Goal: Find specific page/section: Find specific page/section

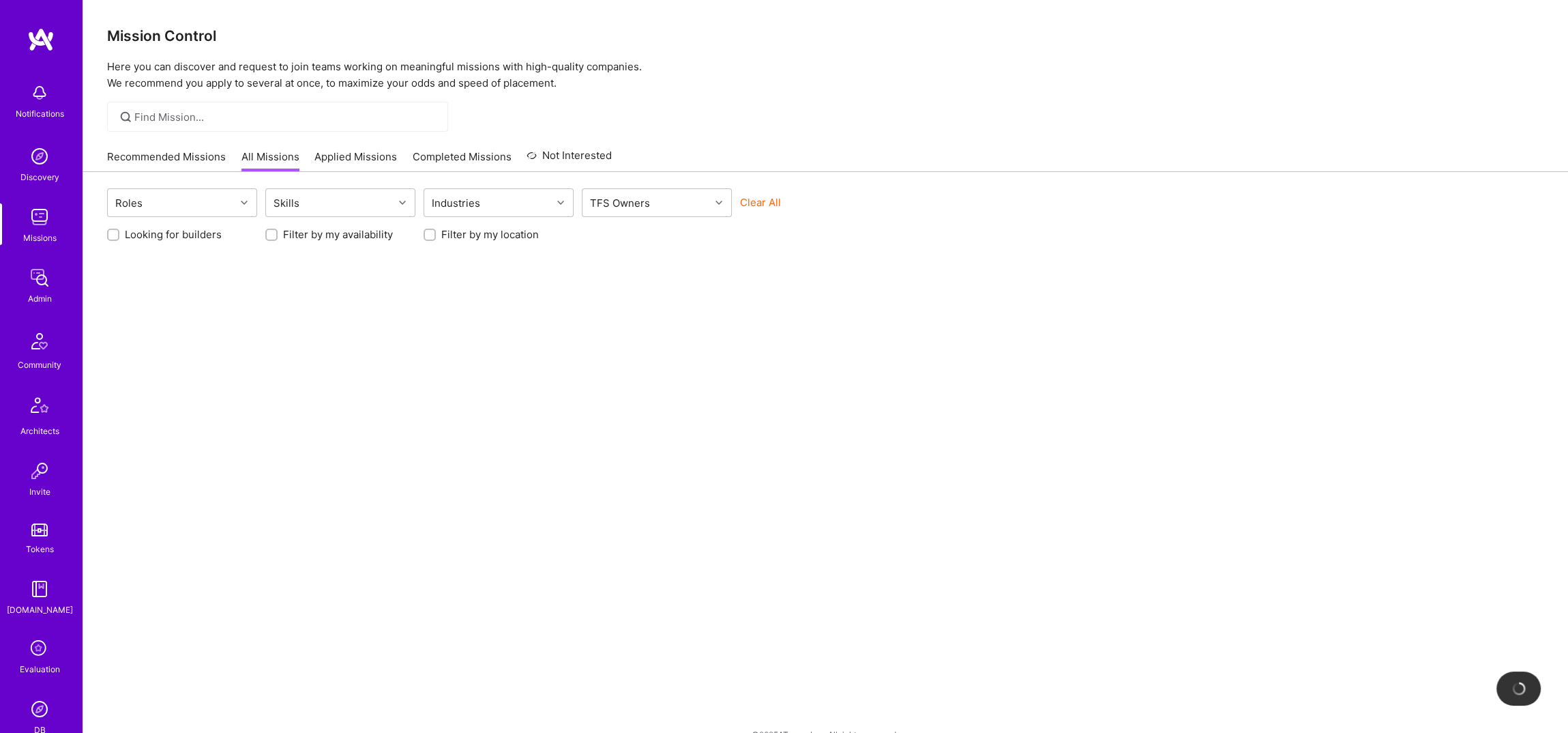
click at [47, 286] on img at bounding box center [39, 277] width 27 height 27
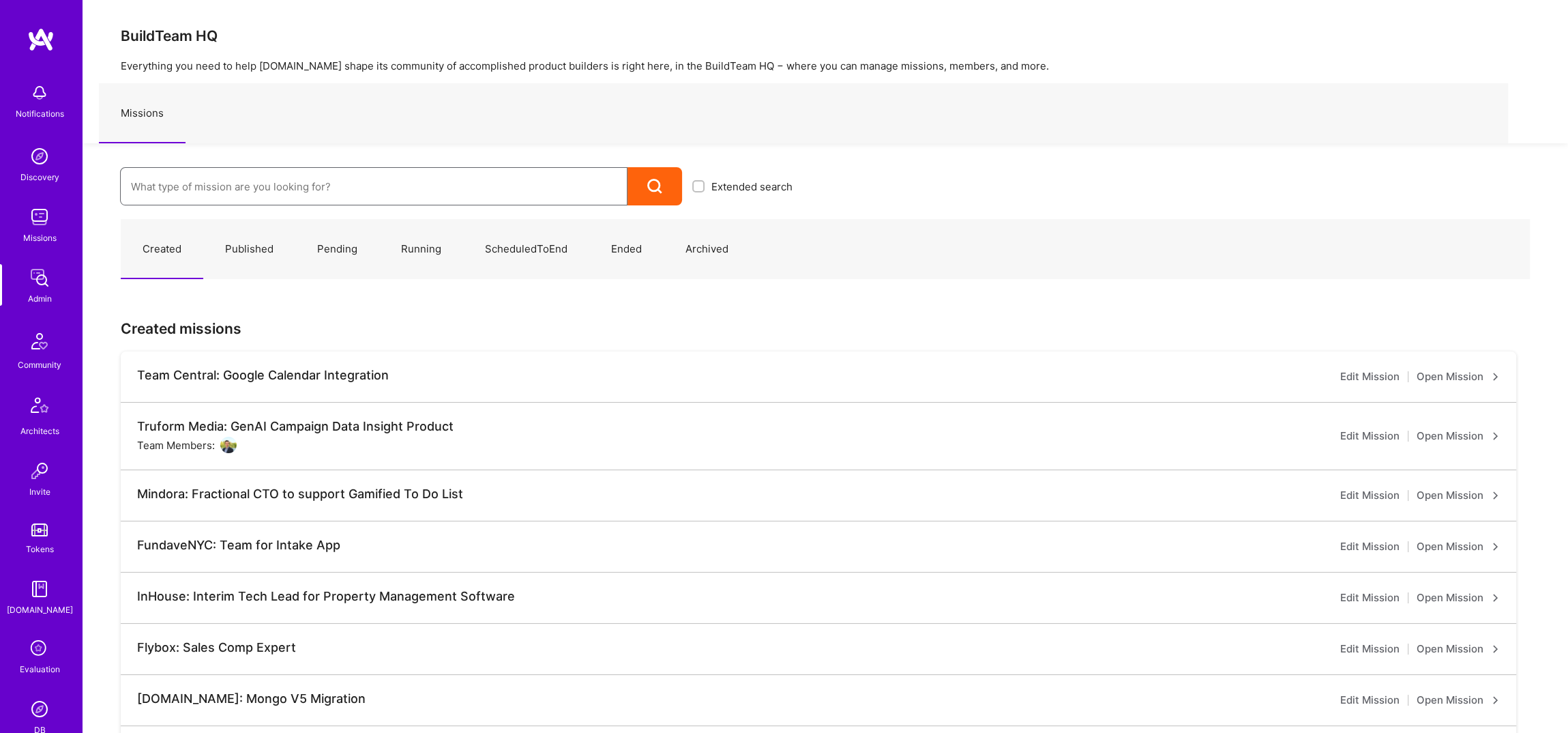
click at [252, 173] on input at bounding box center [374, 186] width 486 height 34
type input "aplus"
click at [284, 225] on link "APlus: William Tran Mission ( ScheduledToEnd )" at bounding box center [461, 231] width 683 height 34
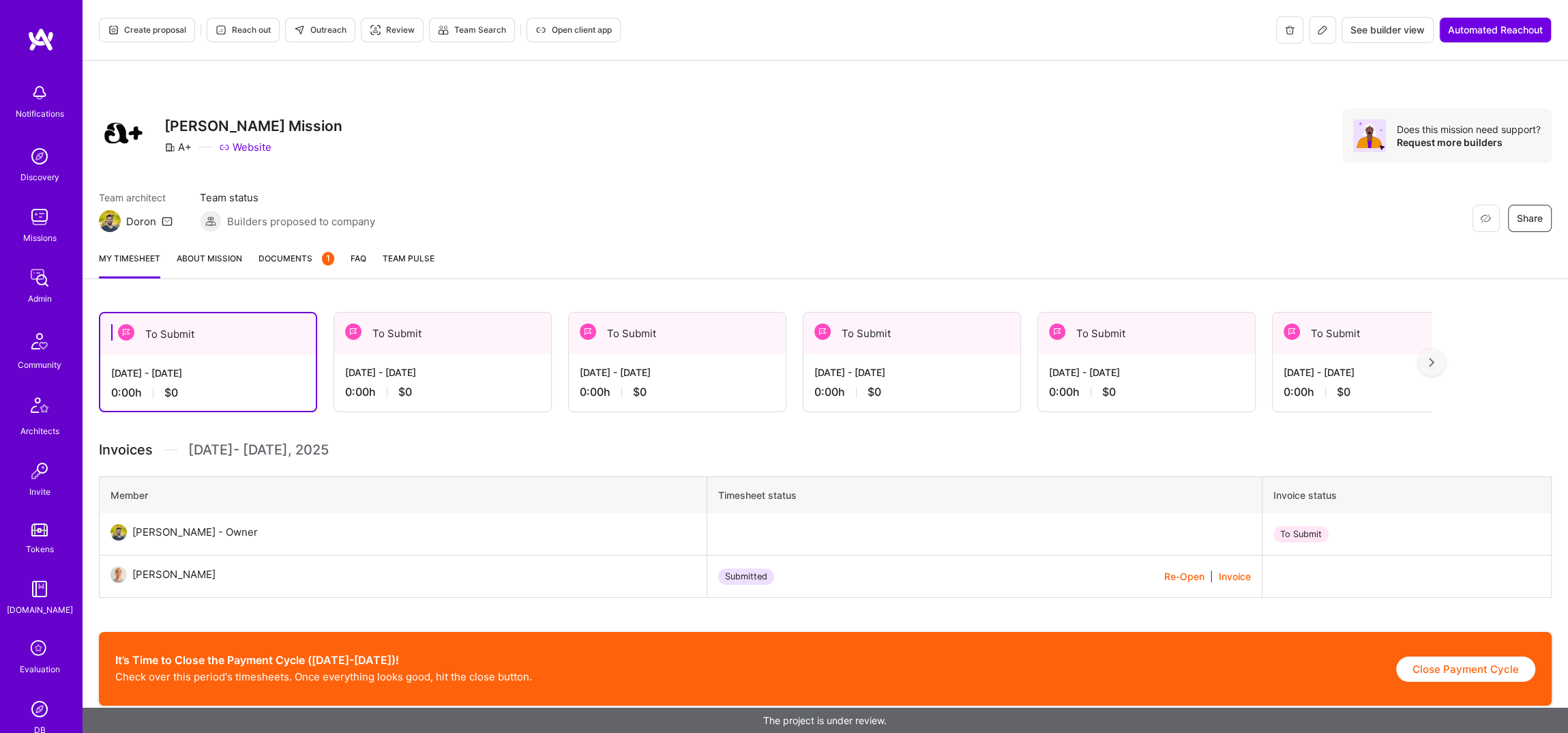
click at [34, 717] on img at bounding box center [39, 708] width 27 height 27
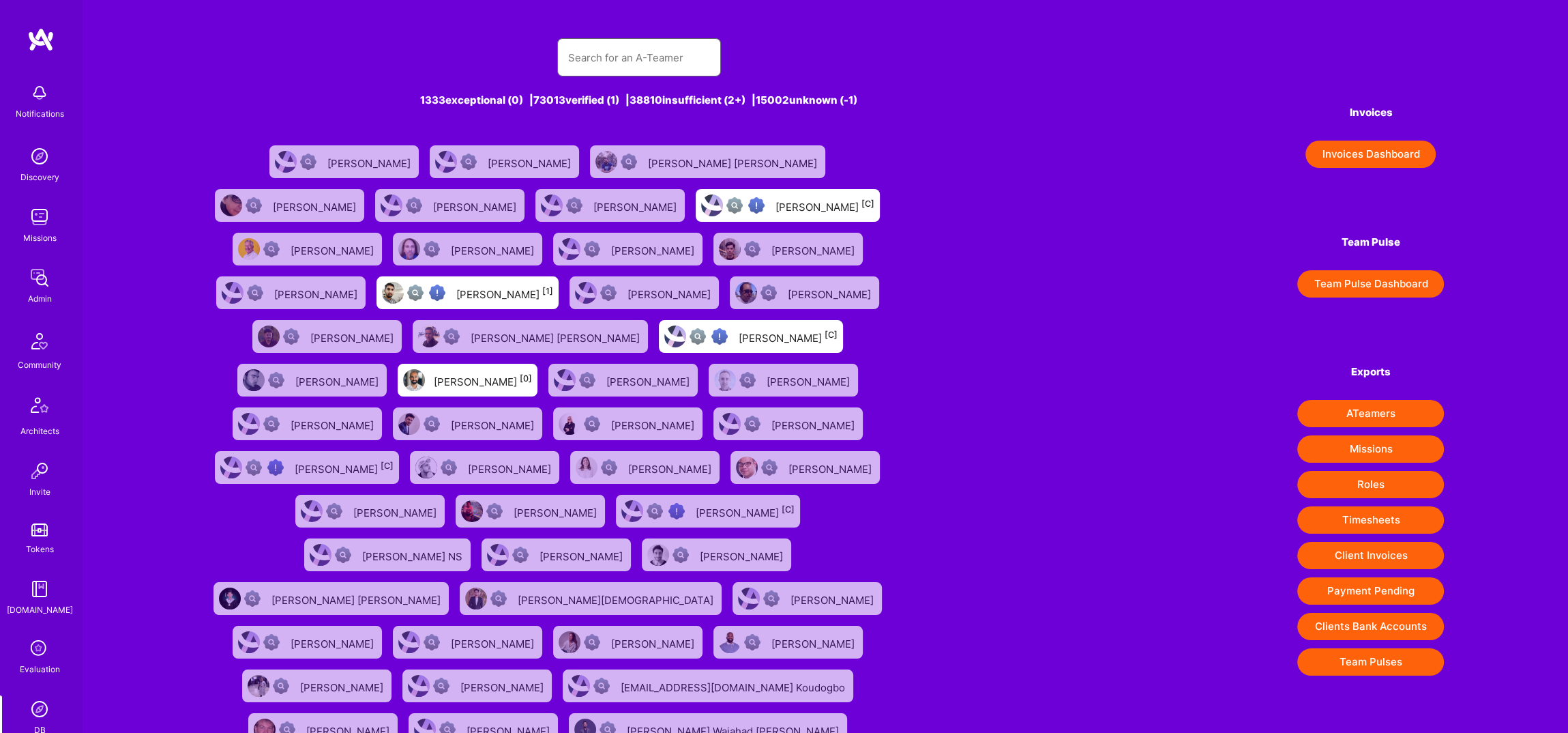
click at [629, 55] on input "text" at bounding box center [639, 57] width 142 height 34
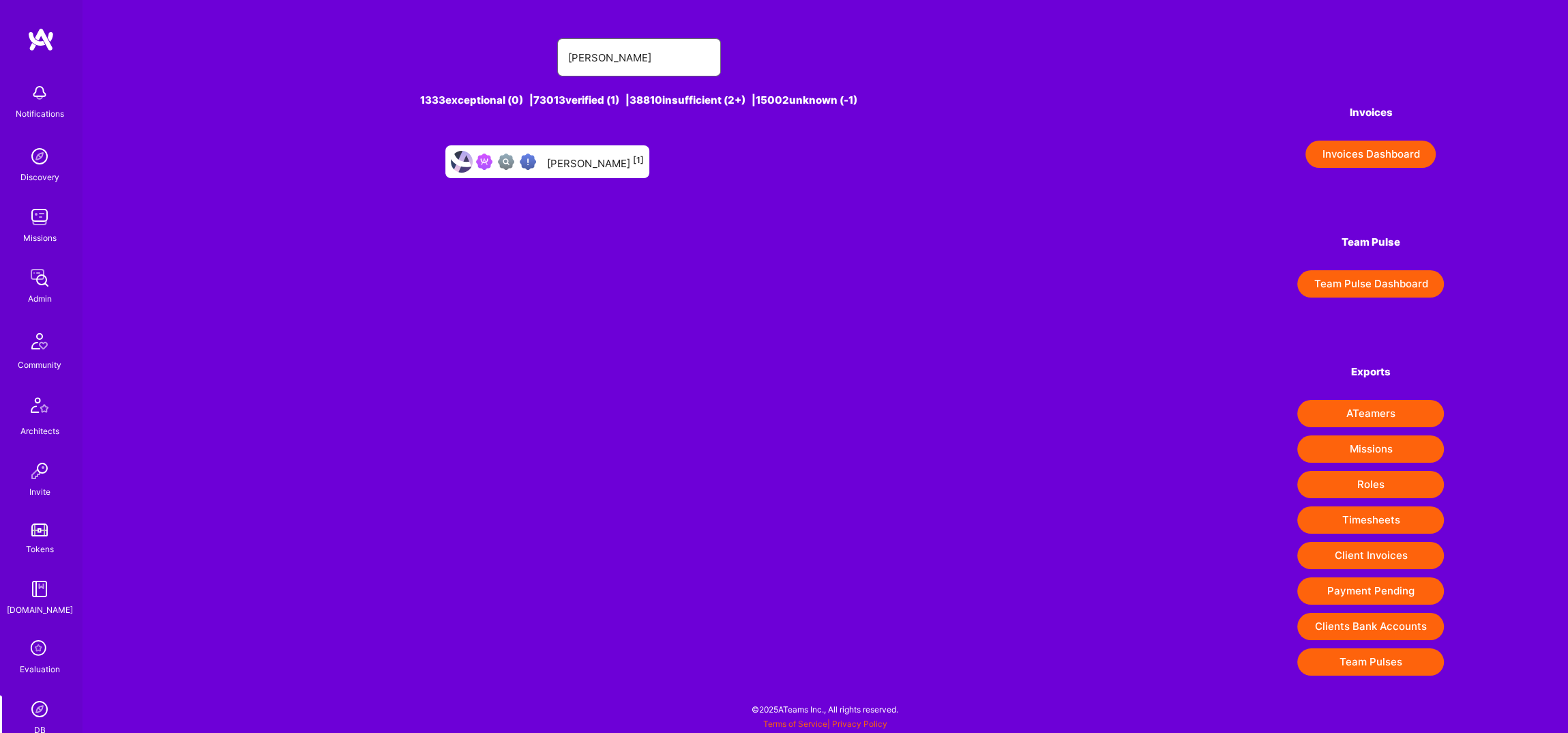
type input "brian mozil"
click at [542, 164] on div at bounding box center [509, 162] width 66 height 16
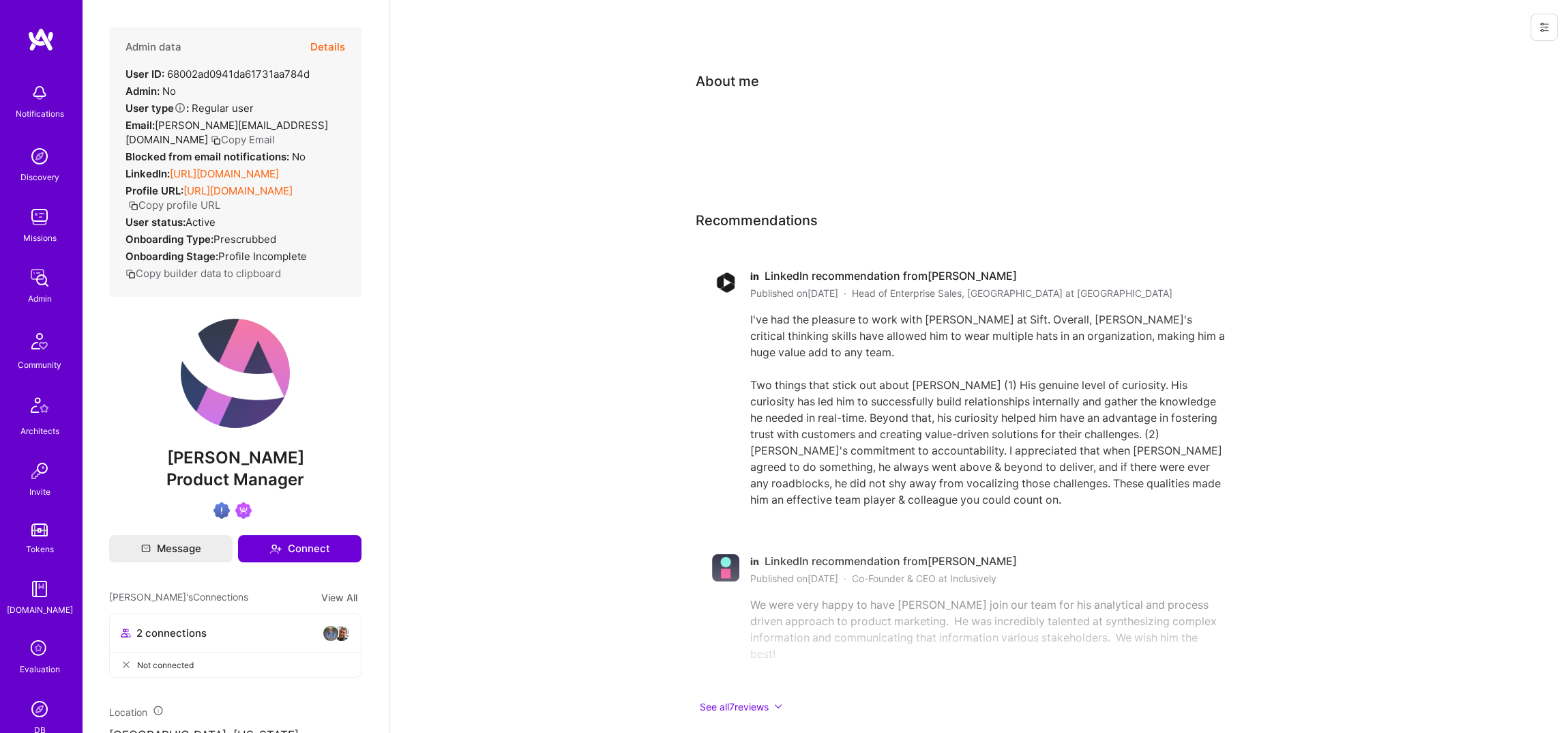
click at [279, 167] on link "https://linkedin.com/in/Hrtechwiz" at bounding box center [224, 174] width 109 height 13
click at [35, 293] on div "Admin" at bounding box center [39, 298] width 24 height 14
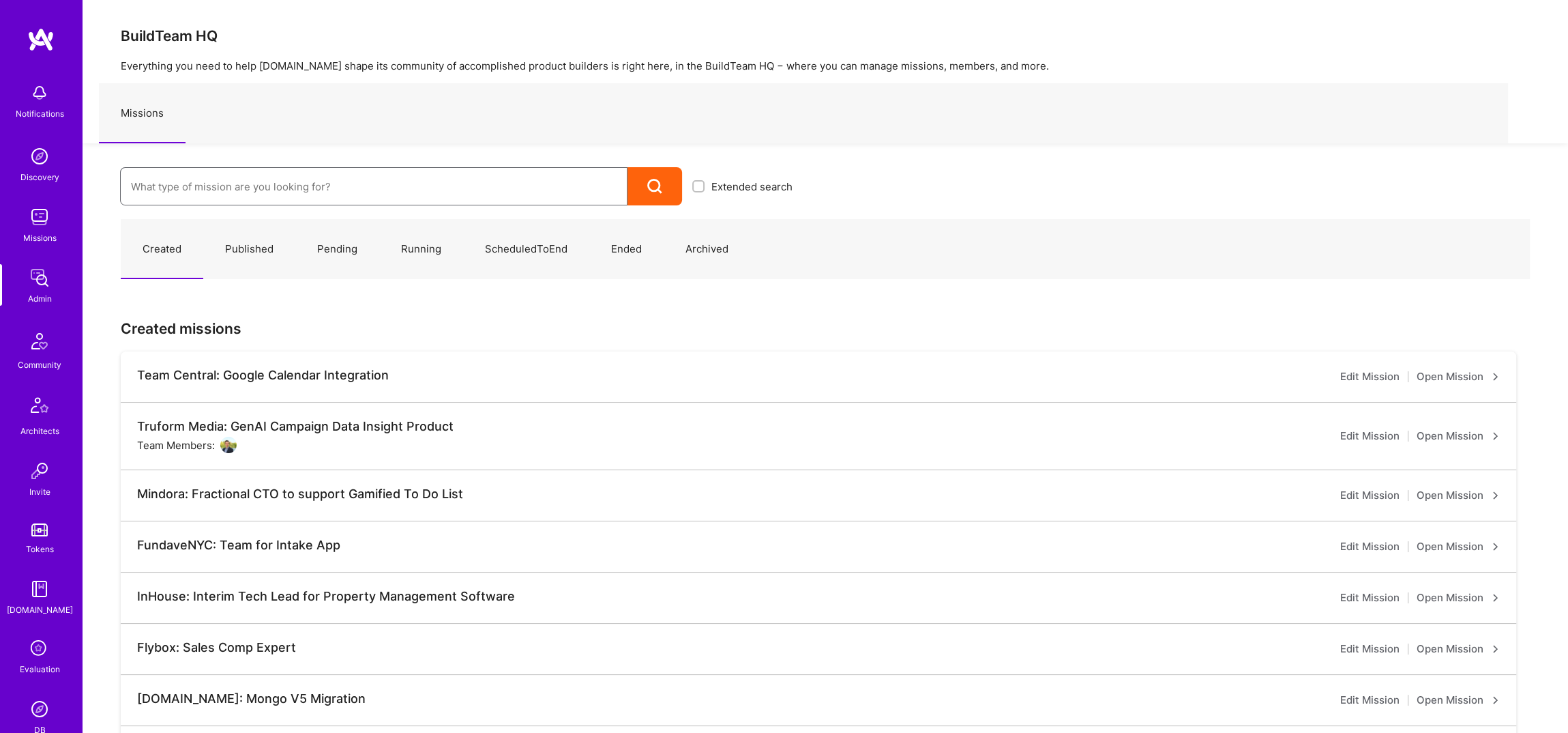
click at [190, 190] on input at bounding box center [374, 186] width 486 height 34
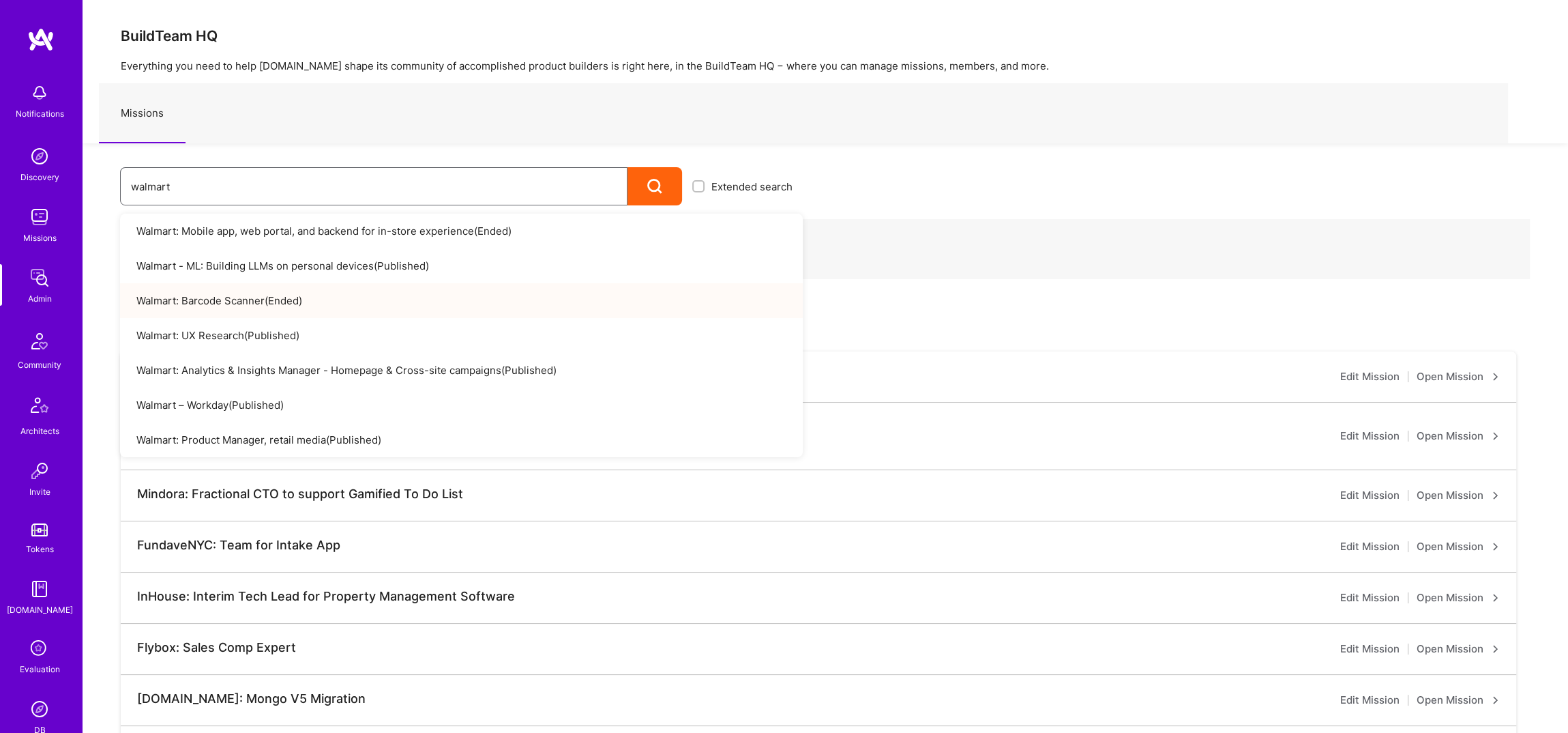
type input "walmart"
click at [273, 295] on link "Walmart: Barcode Scanner ( Ended )" at bounding box center [461, 300] width 683 height 34
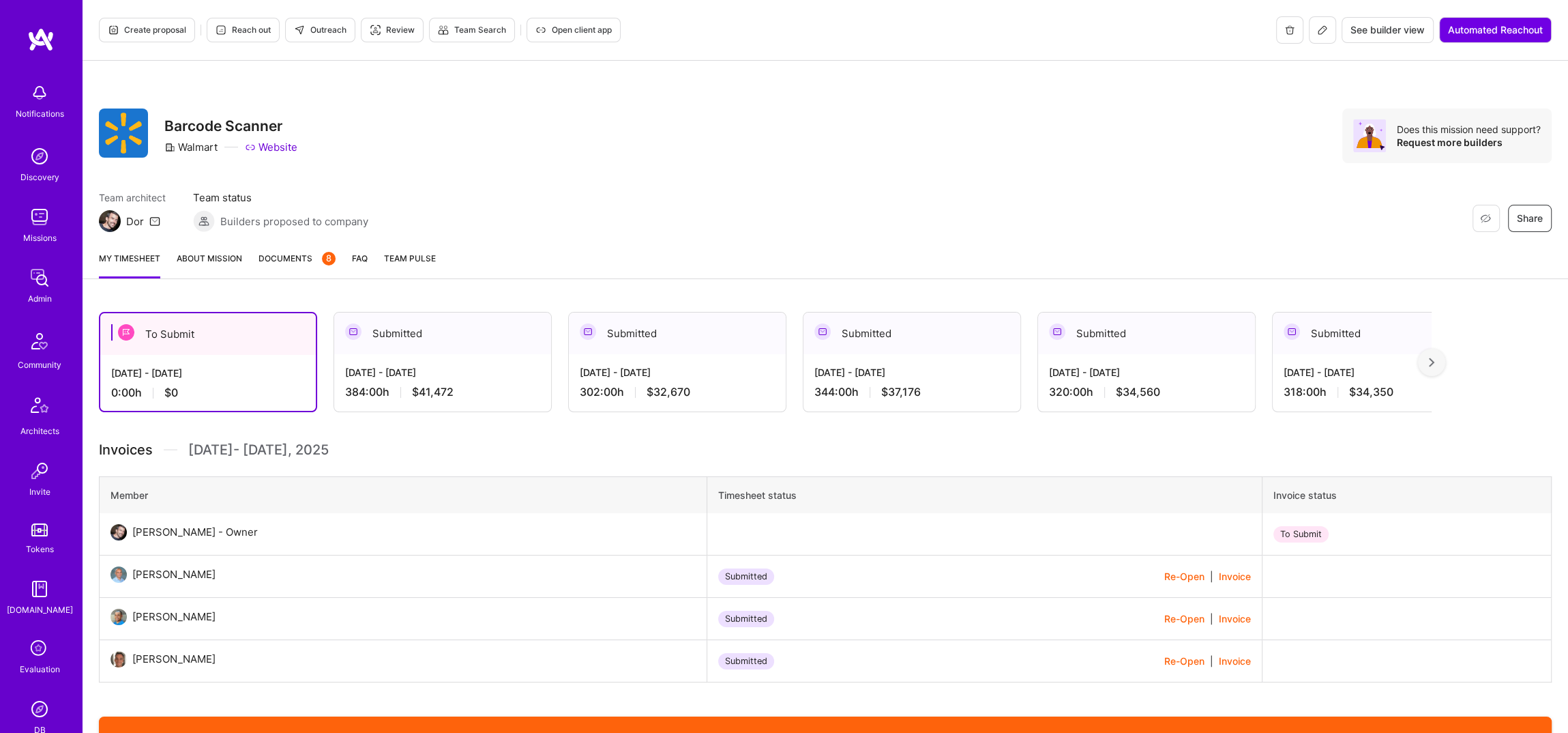
click at [53, 282] on link "Admin" at bounding box center [39, 285] width 85 height 42
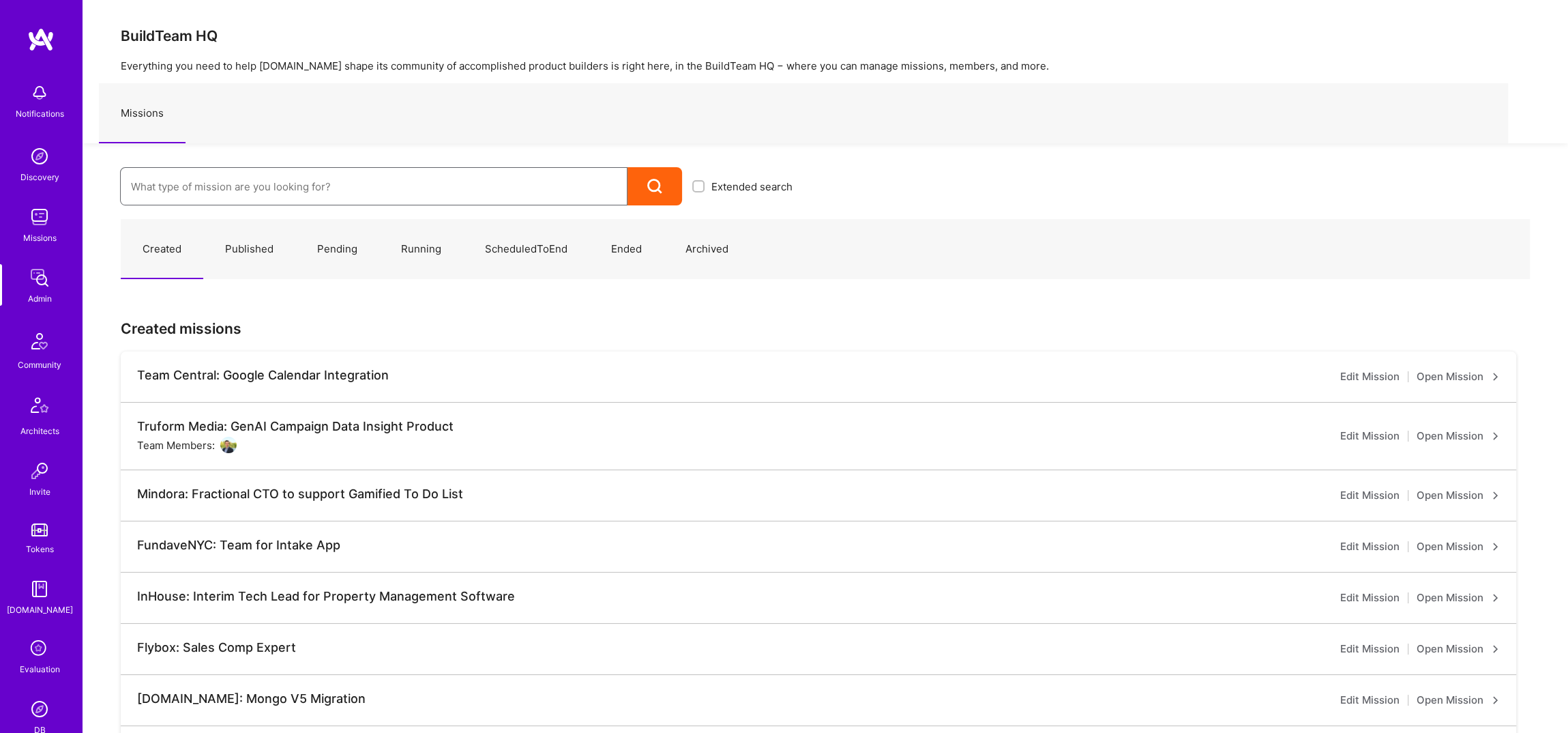
click at [245, 195] on input at bounding box center [374, 186] width 486 height 34
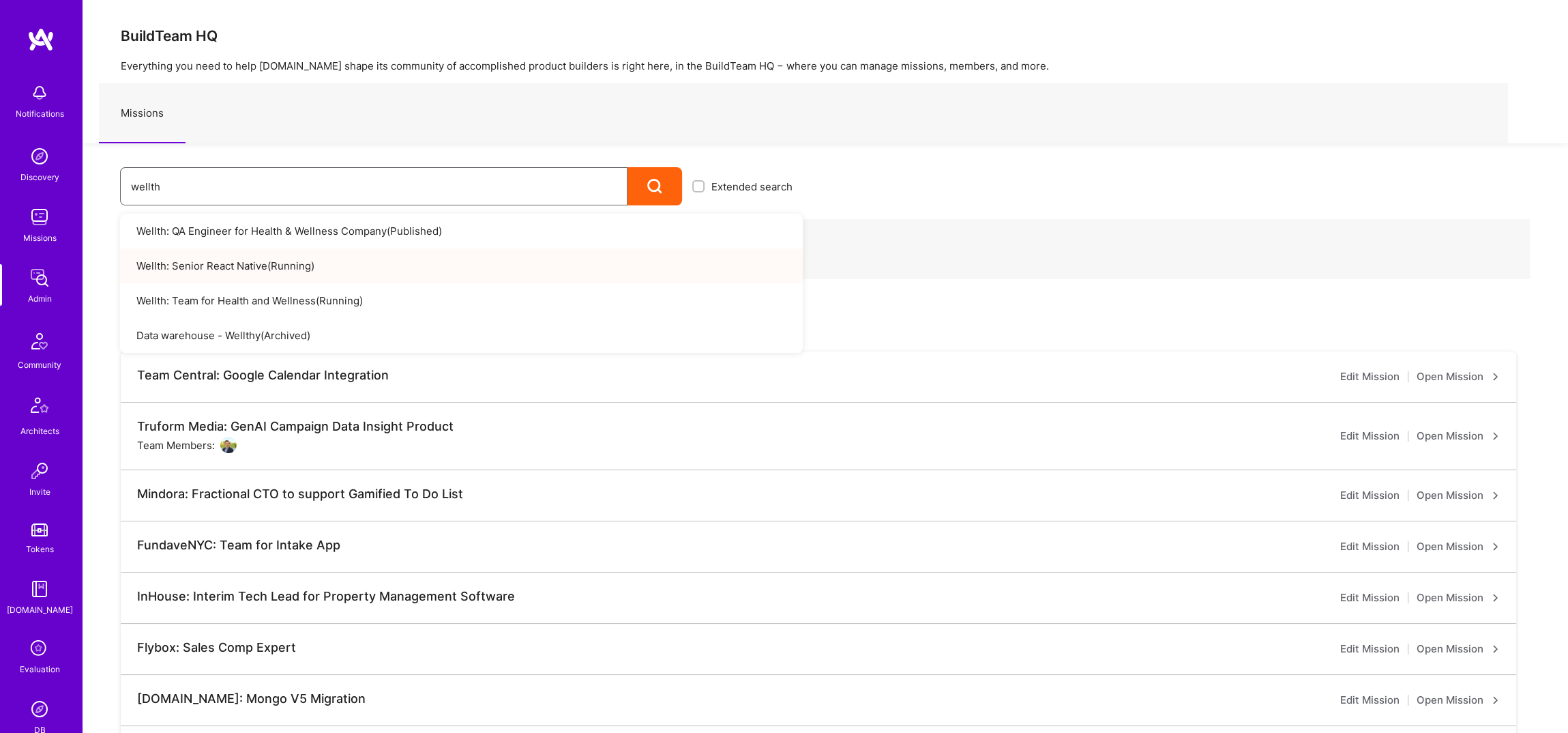
type input "wellth"
click at [419, 264] on link "Wellth: Senior React Native ( Running )" at bounding box center [461, 266] width 683 height 34
click at [308, 308] on link "Wellth: Team for Health and Wellness ( Running )" at bounding box center [461, 300] width 683 height 34
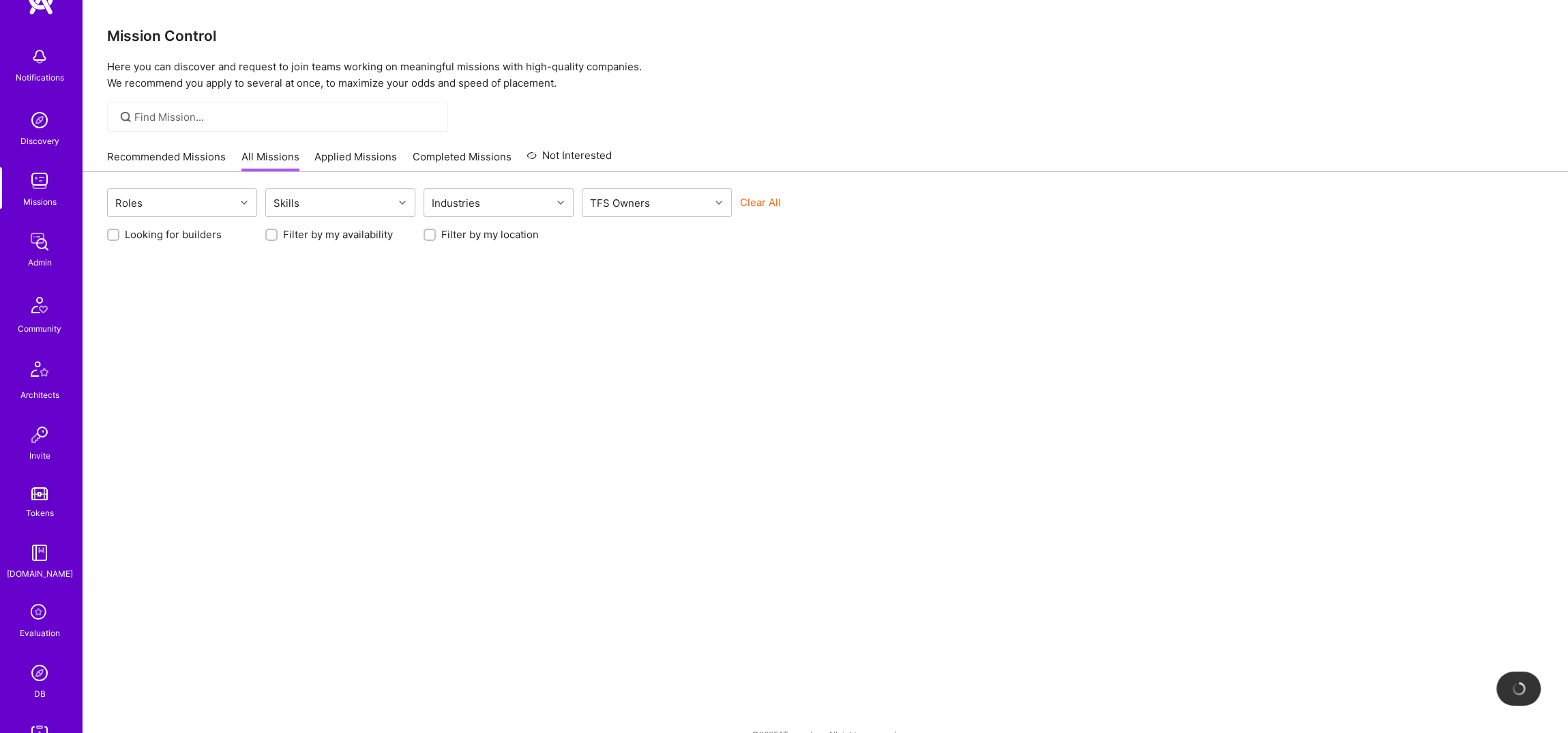
scroll to position [36, 0]
click at [219, 103] on div at bounding box center [278, 117] width 341 height 30
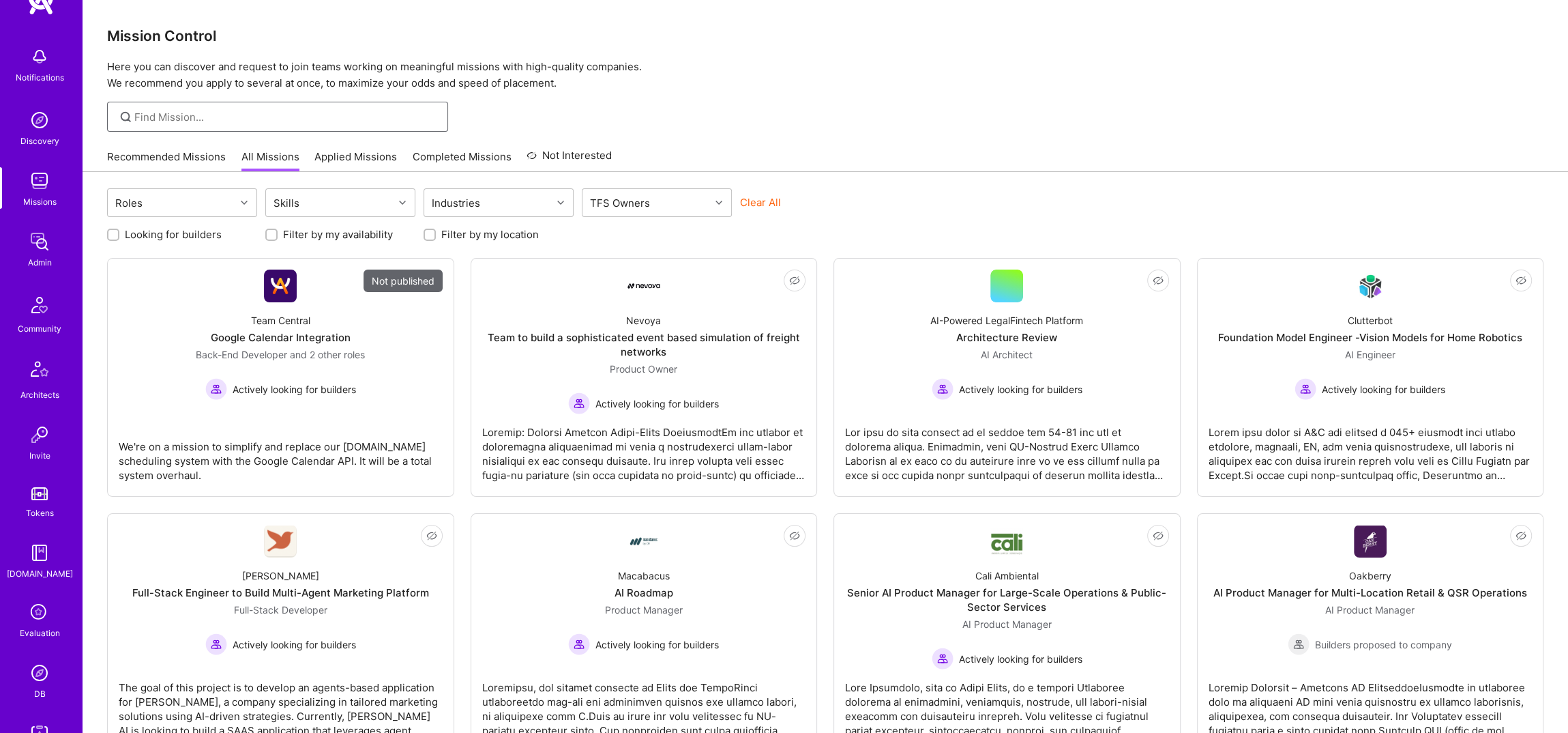
click at [205, 117] on input at bounding box center [286, 117] width 304 height 14
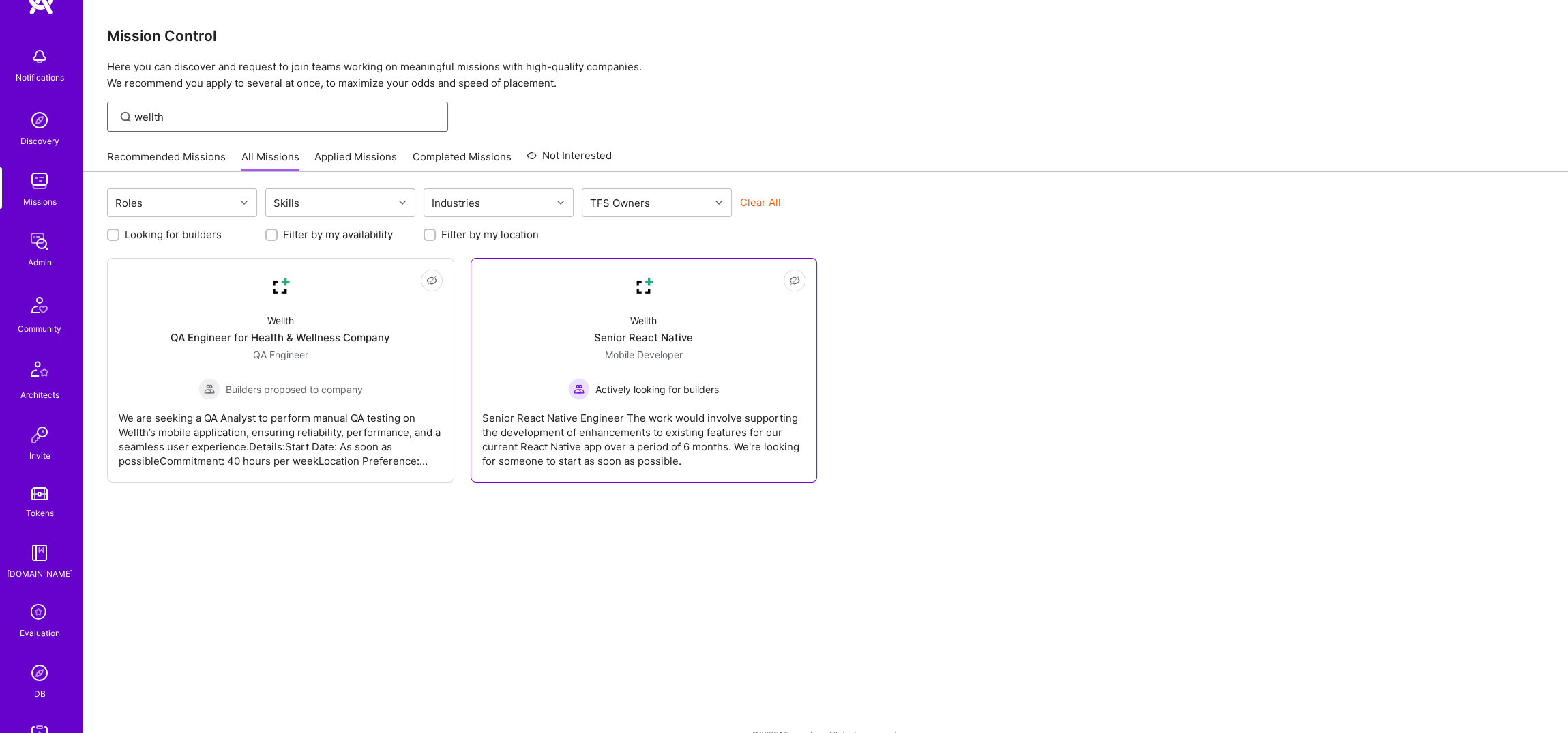
type input "wellth"
click at [629, 410] on div "Senior React Native Engineer The work would involve supporting the development …" at bounding box center [644, 433] width 324 height 68
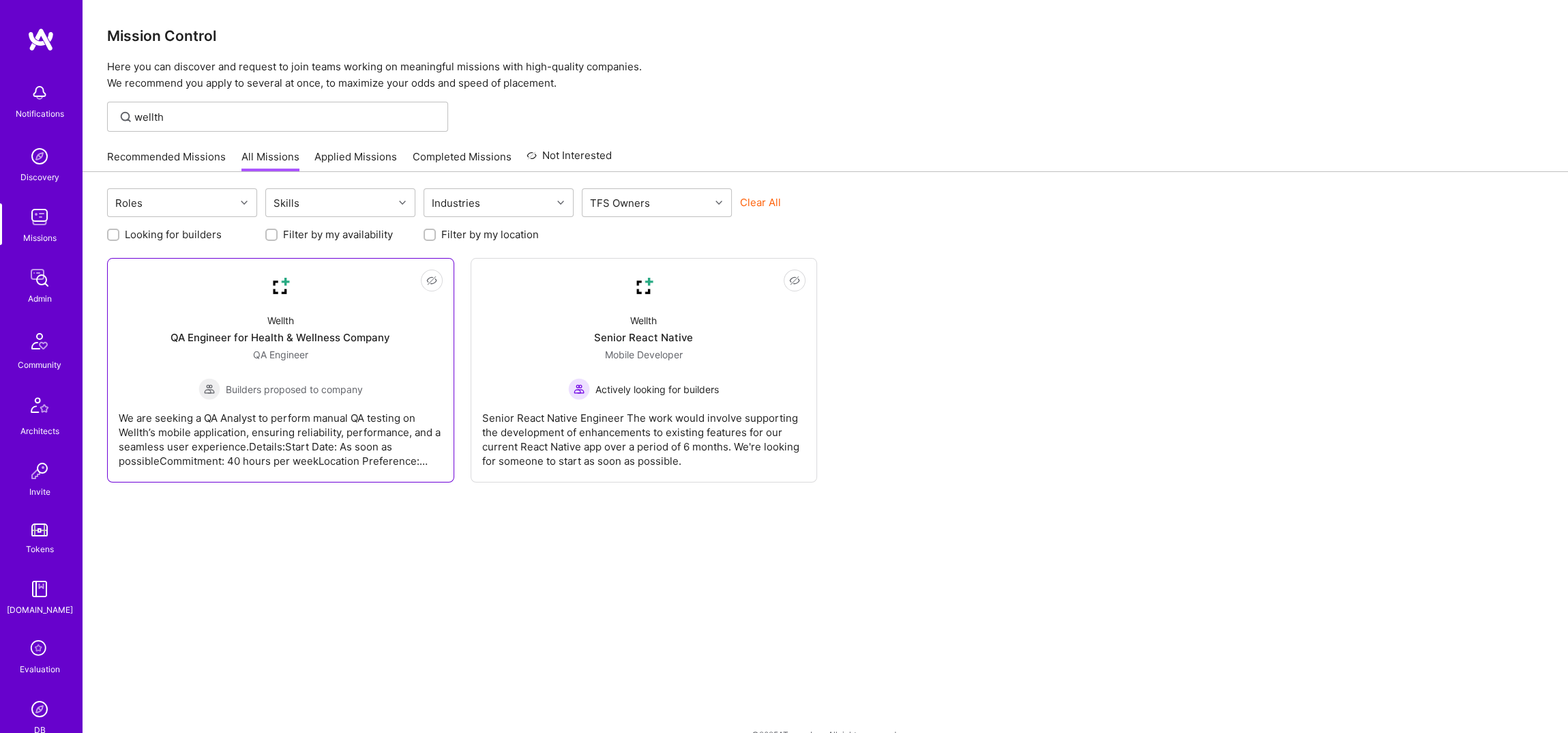
click at [247, 367] on div "QA Engineer Builders proposed to company" at bounding box center [281, 373] width 164 height 53
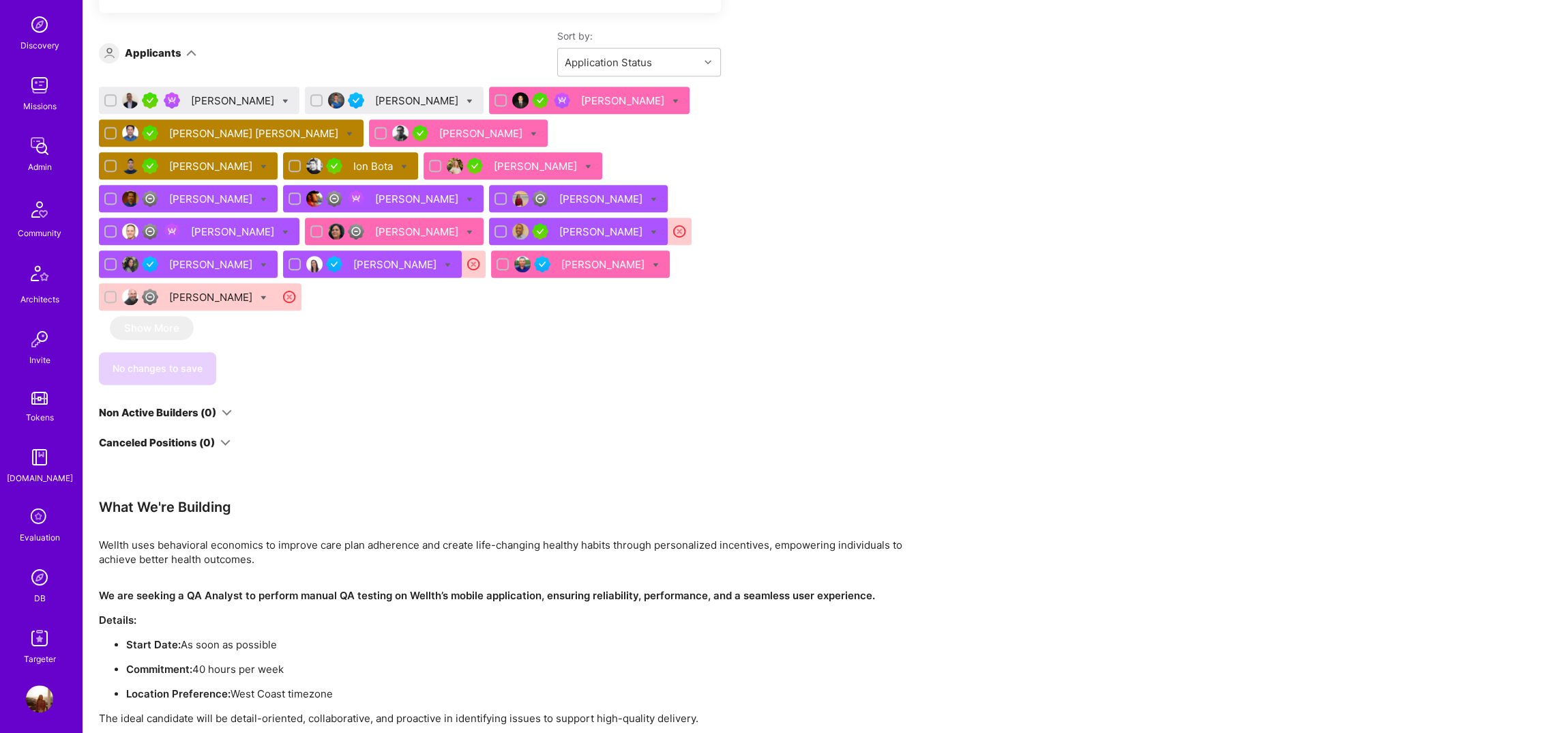
scroll to position [138, 0]
click at [44, 135] on img at bounding box center [39, 140] width 27 height 27
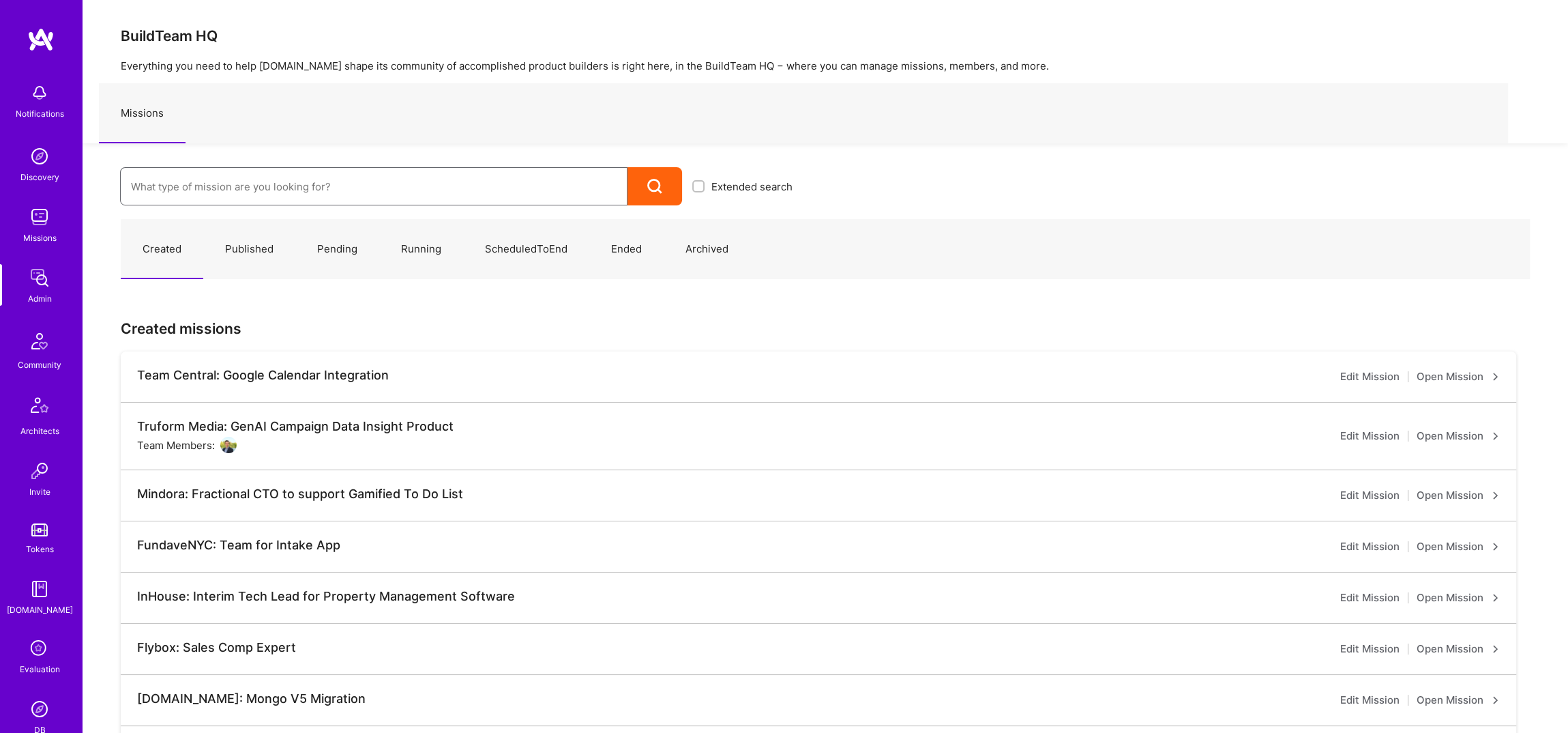
click at [185, 195] on input at bounding box center [374, 186] width 486 height 34
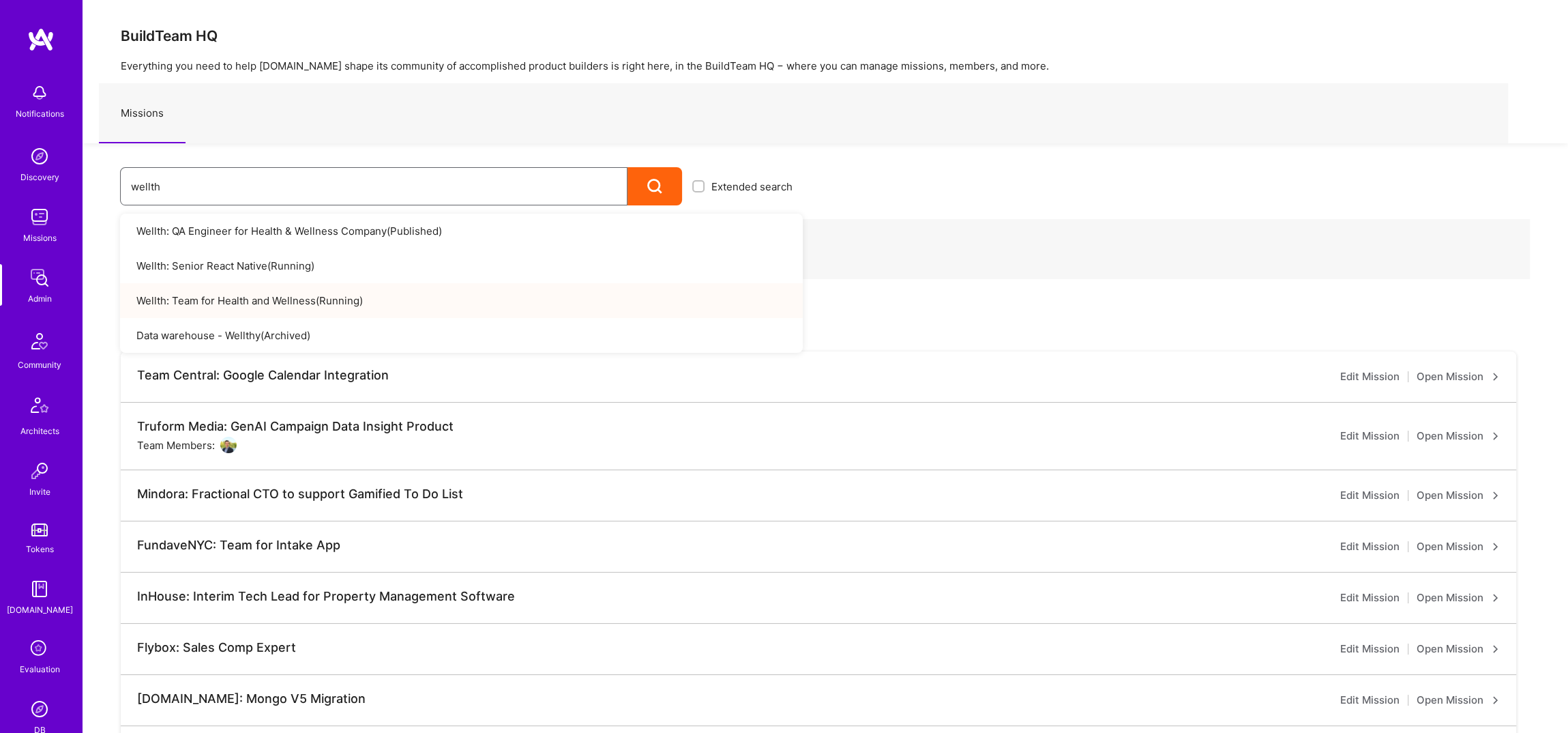
type input "wellth"
click at [397, 285] on link "Wellth: Team for Health and Wellness ( Running )" at bounding box center [461, 300] width 683 height 34
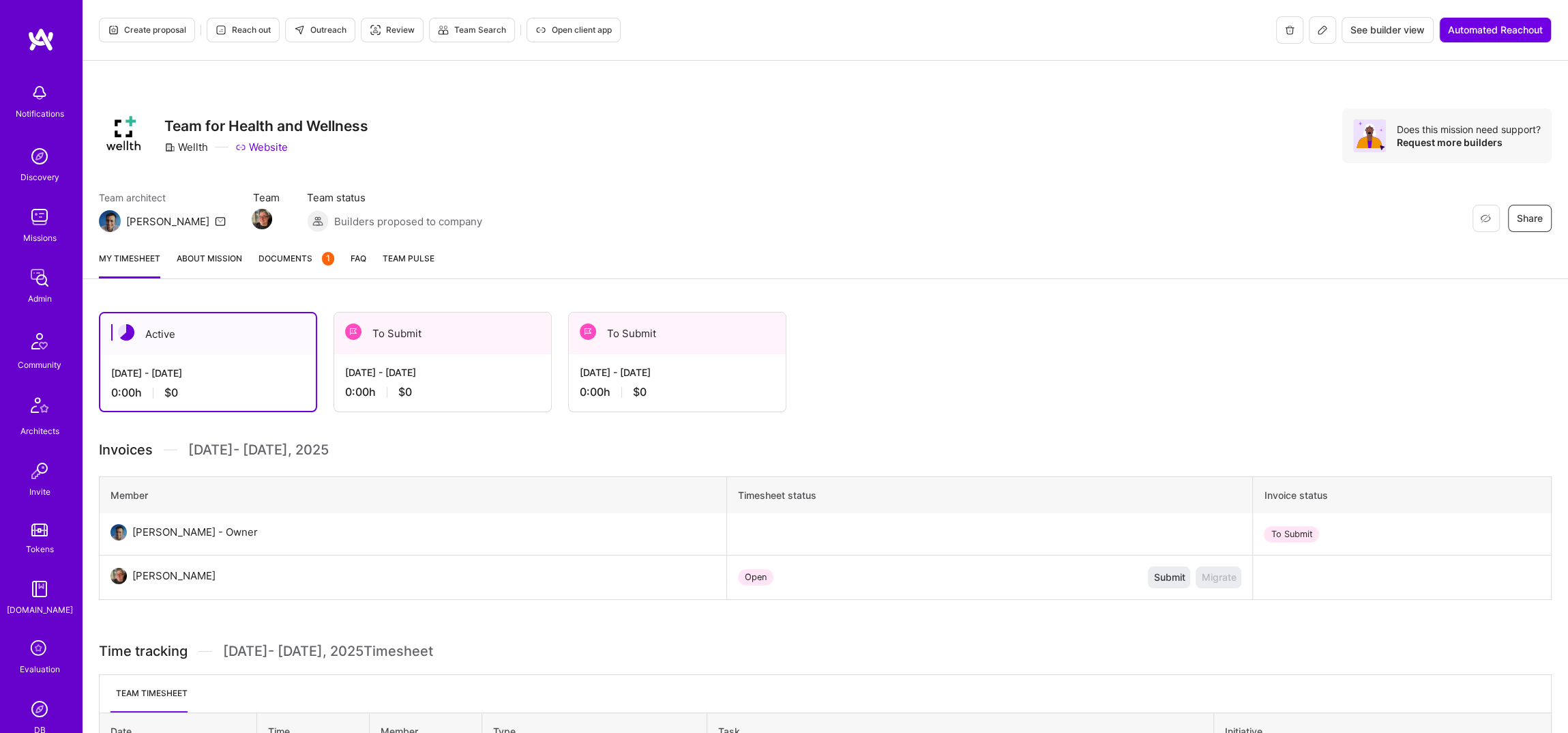
click at [1309, 29] on button at bounding box center [1322, 30] width 27 height 27
